Goal: Task Accomplishment & Management: Use online tool/utility

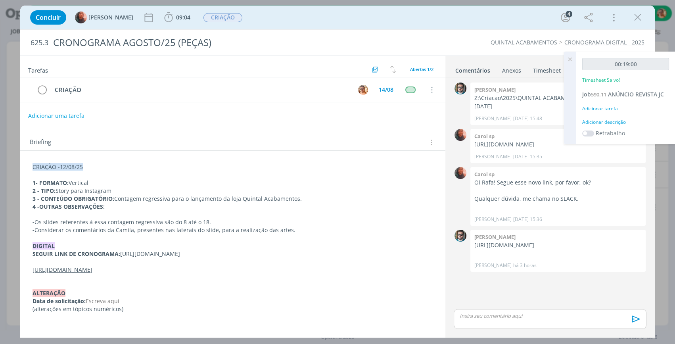
drag, startPoint x: 637, startPoint y: 20, endPoint x: 586, endPoint y: 58, distance: 64.3
click at [637, 20] on icon "dialog" at bounding box center [638, 18] width 12 height 12
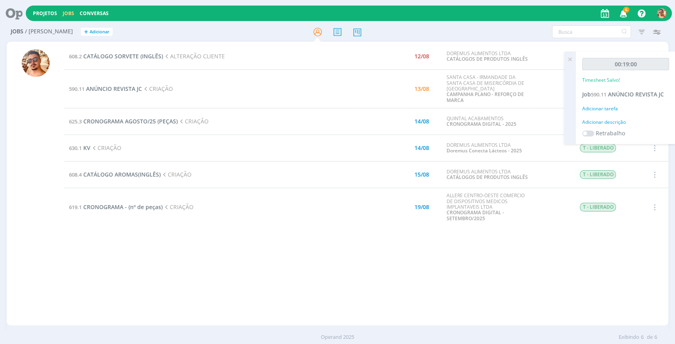
click at [571, 59] on icon at bounding box center [570, 59] width 14 height 15
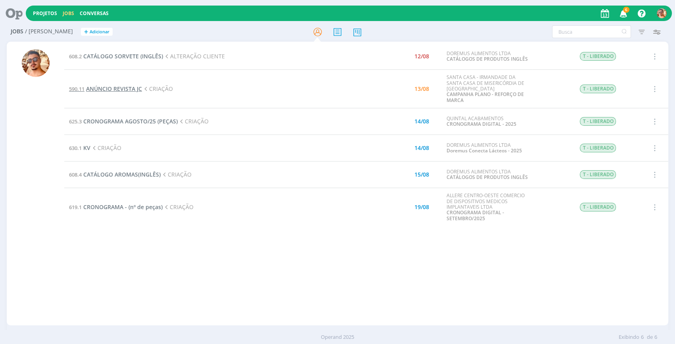
click at [139, 89] on span "ANÚNCIO REVISTA JC" at bounding box center [114, 89] width 56 height 8
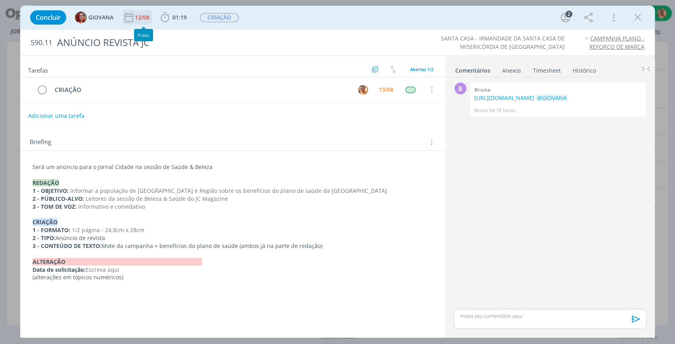
click at [139, 21] on div "12/08" at bounding box center [143, 17] width 16 height 14
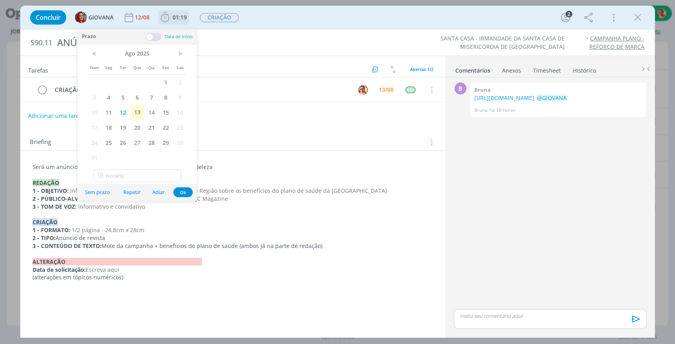
click at [173, 21] on span "01:19" at bounding box center [180, 17] width 14 height 8
click at [201, 38] on div "Iniciar" at bounding box center [184, 34] width 51 height 11
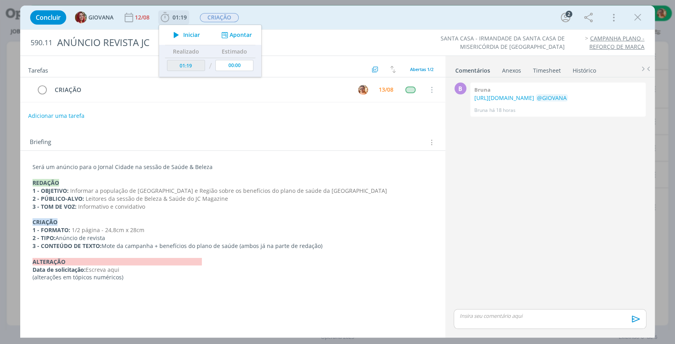
click at [200, 37] on button "Iniciar" at bounding box center [184, 34] width 31 height 11
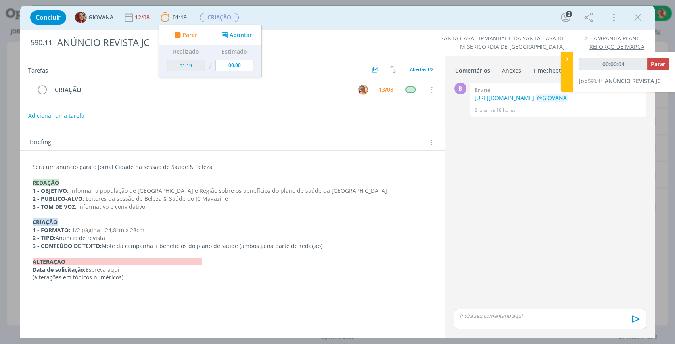
click at [329, 23] on div "Concluir GIOVANA [DATE] 01:19 Parar Apontar Data * [DATE] Horas * 00:00 Tarefa …" at bounding box center [337, 17] width 623 height 19
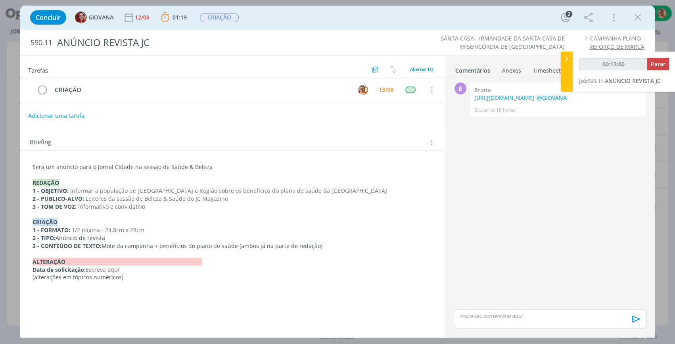
click at [352, 22] on div "Concluir GIOVANA [DATE] 01:19 Parar Apontar Data * [DATE] Horas * 00:00 Tarefa …" at bounding box center [337, 17] width 623 height 19
type input "00:48:23"
